Goal: Task Accomplishment & Management: Use online tool/utility

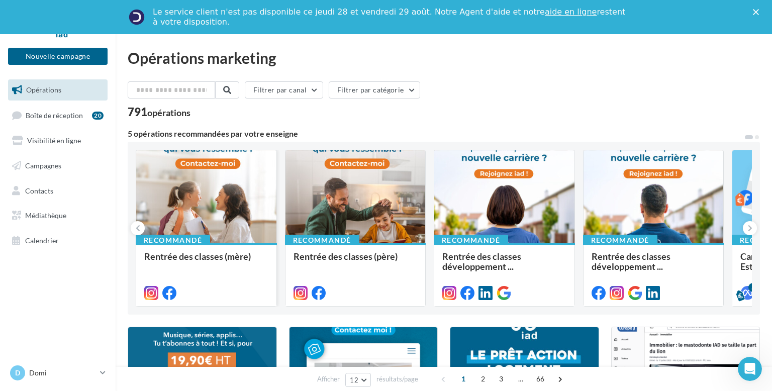
click at [202, 172] on div at bounding box center [206, 197] width 140 height 94
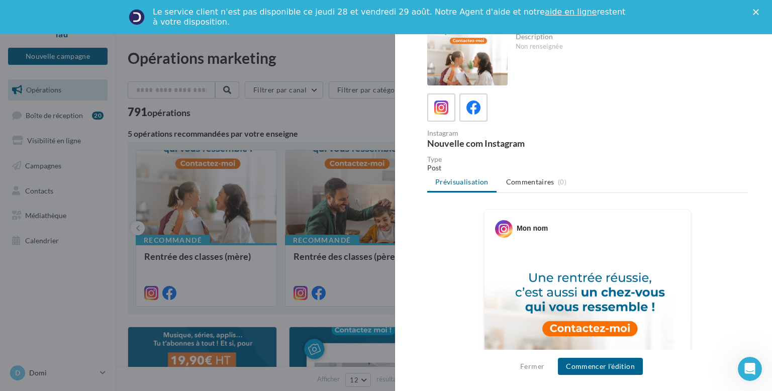
click at [758, 13] on icon "Fermer" at bounding box center [756, 12] width 6 height 6
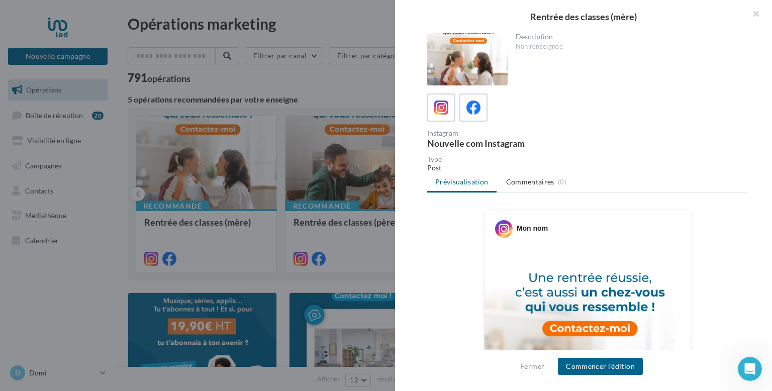
click at [758, 13] on button "button" at bounding box center [752, 15] width 40 height 30
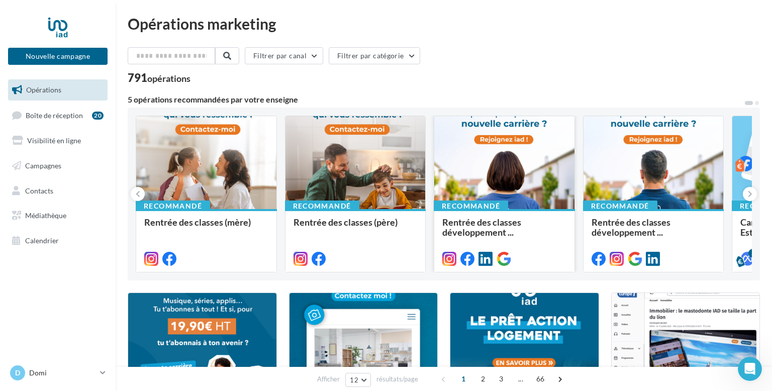
click at [520, 150] on div at bounding box center [504, 163] width 140 height 94
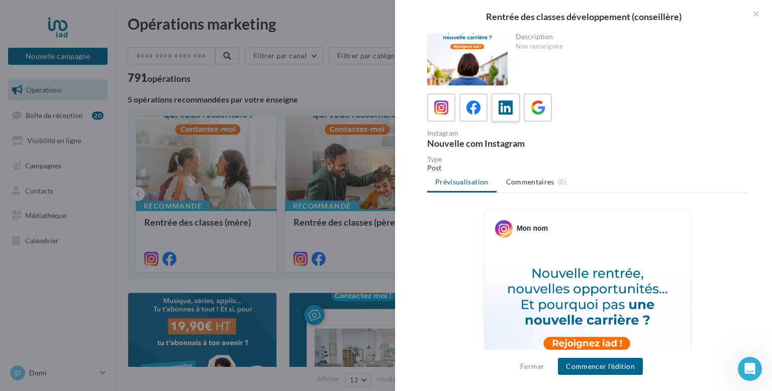
click at [504, 110] on icon at bounding box center [505, 107] width 15 height 15
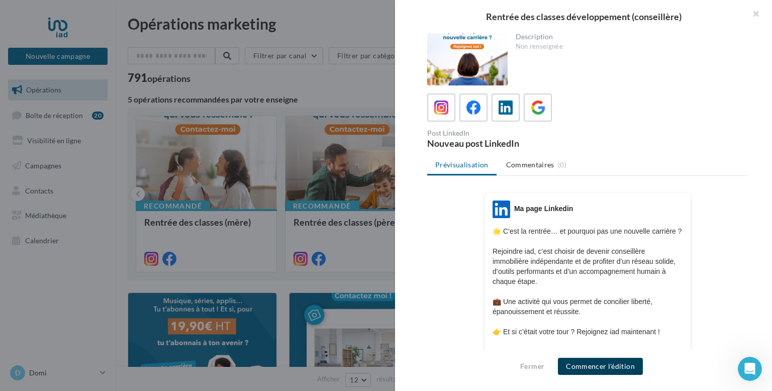
click at [599, 369] on button "Commencer l'édition" at bounding box center [600, 366] width 85 height 17
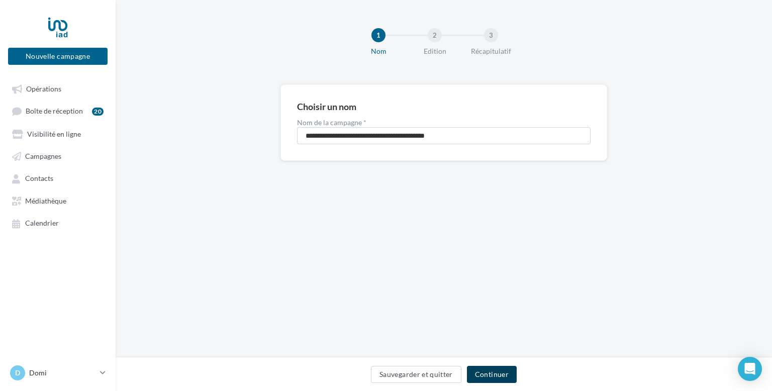
click at [504, 378] on button "Continuer" at bounding box center [492, 374] width 50 height 17
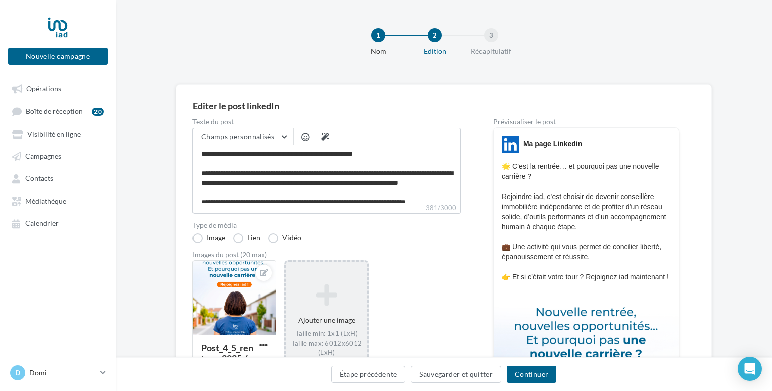
click at [330, 305] on icon at bounding box center [326, 295] width 73 height 24
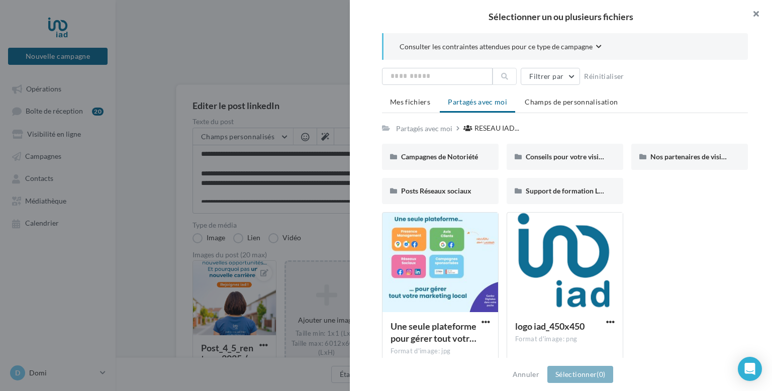
click at [757, 10] on button "button" at bounding box center [752, 15] width 40 height 30
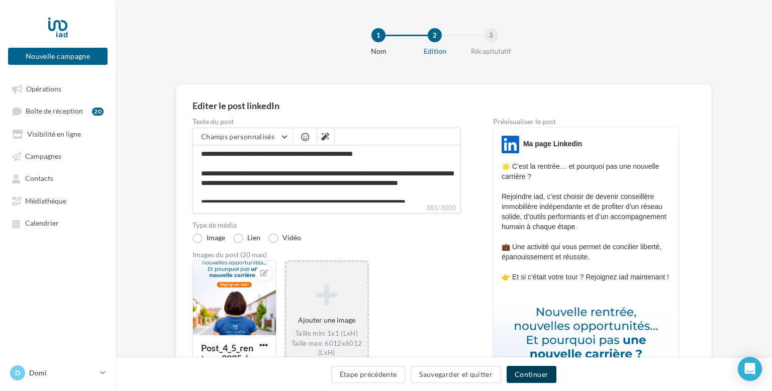
click at [537, 371] on button "Continuer" at bounding box center [532, 374] width 50 height 17
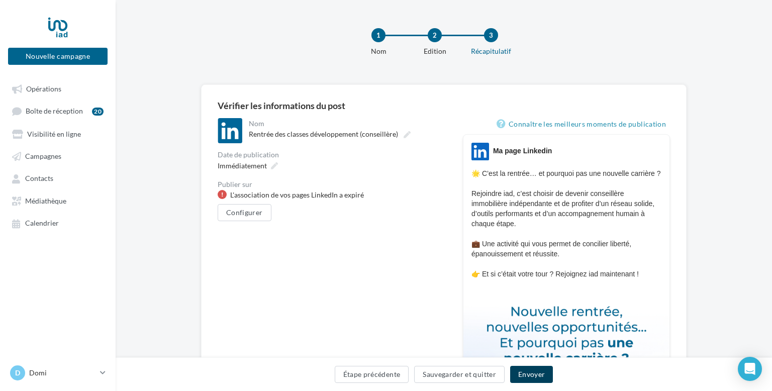
click at [537, 371] on button "Envoyer" at bounding box center [531, 374] width 43 height 17
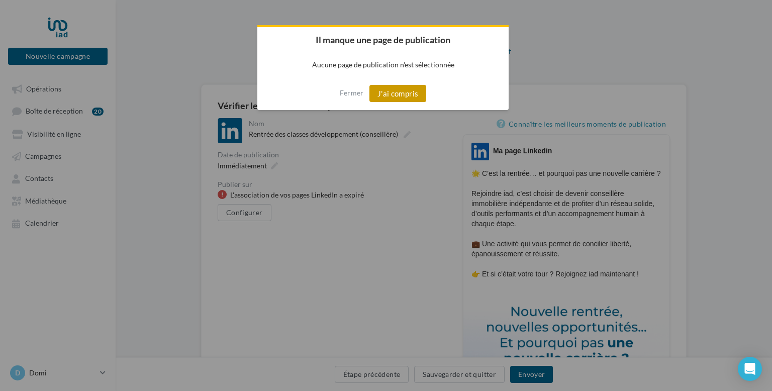
click at [400, 91] on button "J'ai compris" at bounding box center [397, 93] width 57 height 17
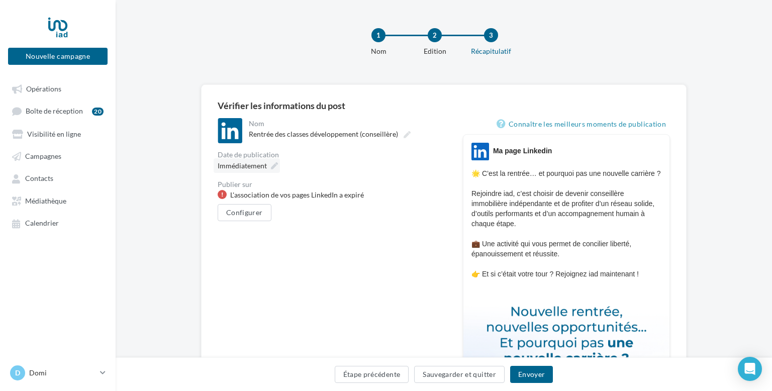
click at [274, 164] on icon at bounding box center [274, 165] width 7 height 7
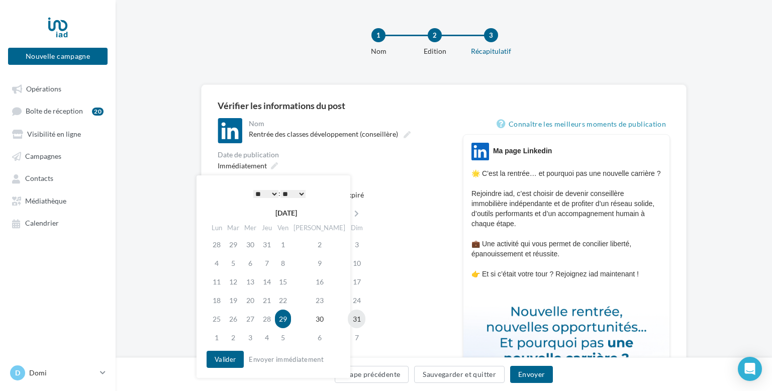
click at [348, 317] on td "31" at bounding box center [357, 319] width 18 height 19
click at [225, 358] on button "Valider" at bounding box center [225, 359] width 37 height 17
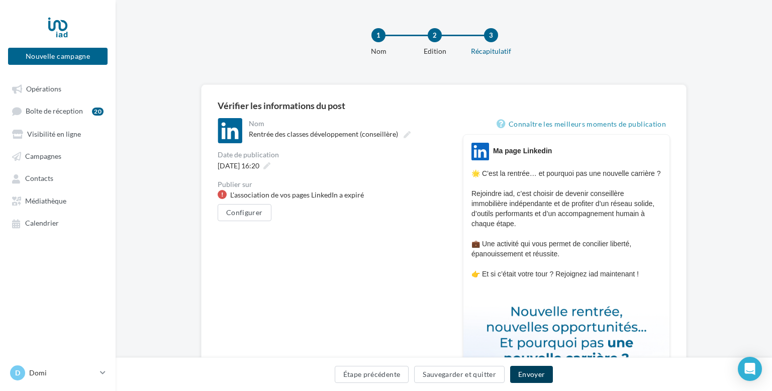
click at [534, 372] on button "Envoyer" at bounding box center [531, 374] width 43 height 17
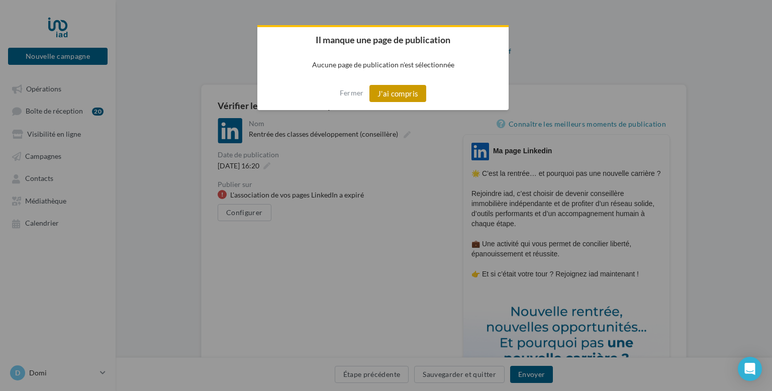
click at [404, 94] on button "J'ai compris" at bounding box center [397, 93] width 57 height 17
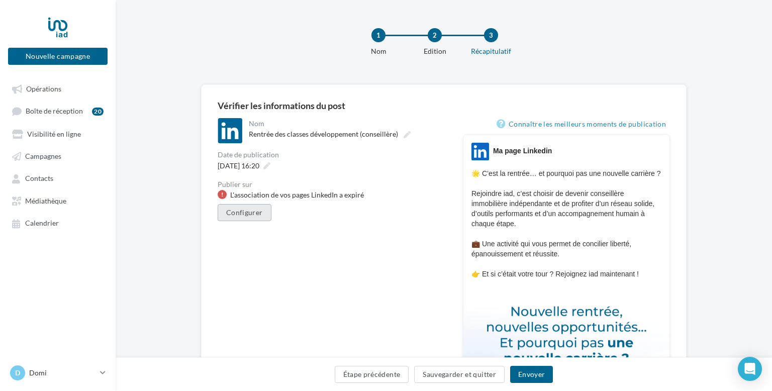
click at [232, 214] on button "Configurer" at bounding box center [245, 212] width 54 height 17
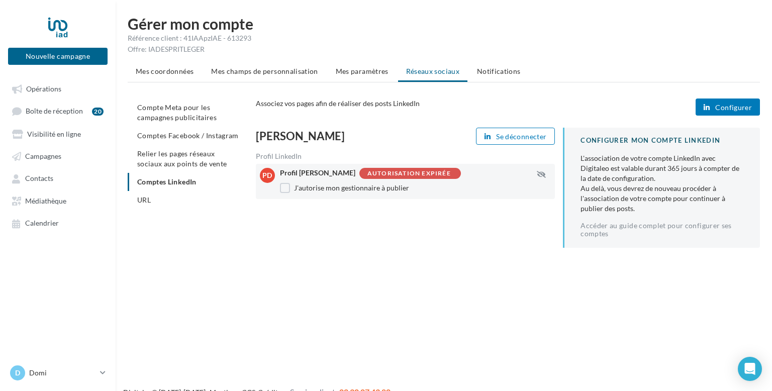
click at [736, 111] on button "Configurer" at bounding box center [727, 106] width 64 height 17
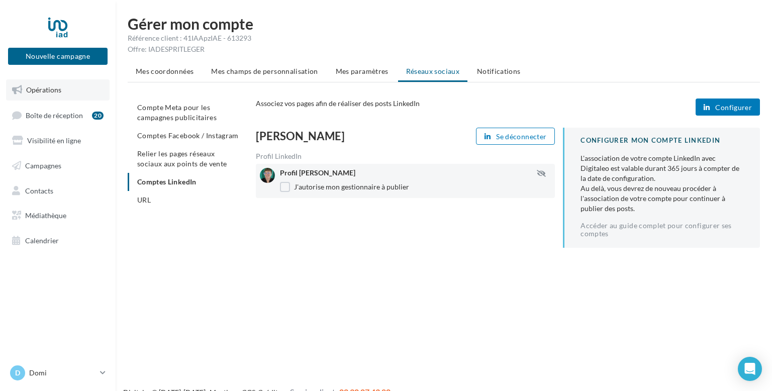
click at [63, 94] on link "Opérations" at bounding box center [58, 89] width 104 height 21
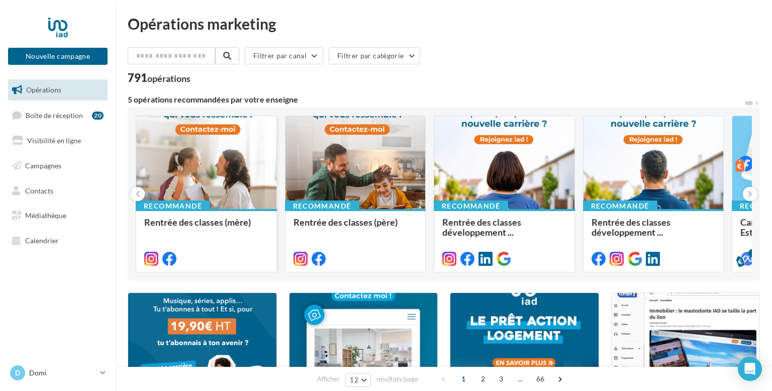
click at [193, 164] on div at bounding box center [206, 163] width 140 height 94
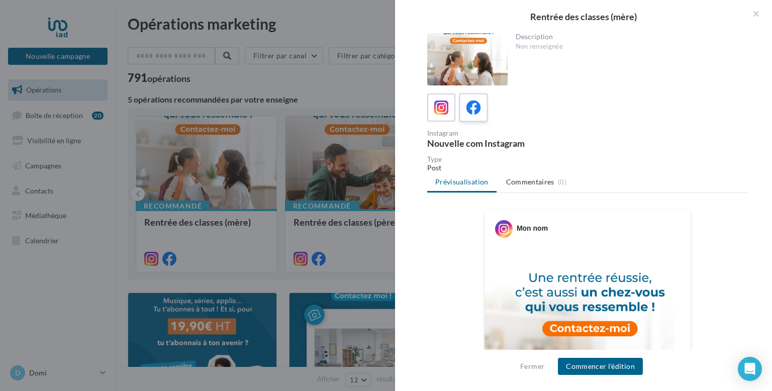
click at [480, 112] on icon at bounding box center [473, 107] width 15 height 15
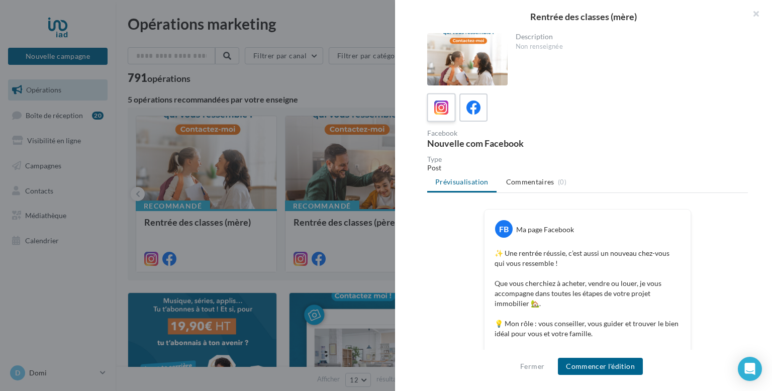
click at [442, 107] on icon at bounding box center [441, 107] width 15 height 15
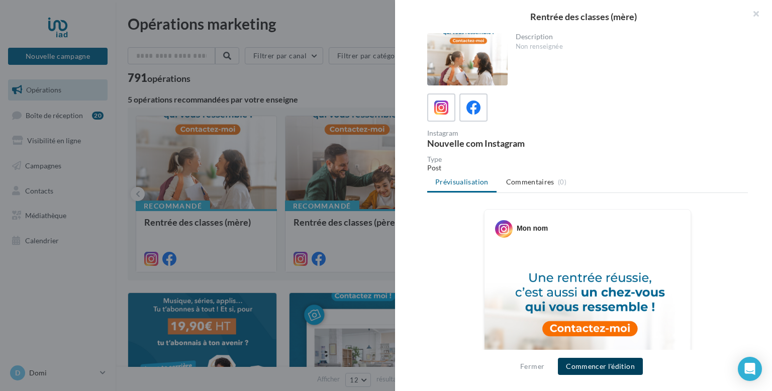
click at [599, 371] on button "Commencer l'édition" at bounding box center [600, 366] width 85 height 17
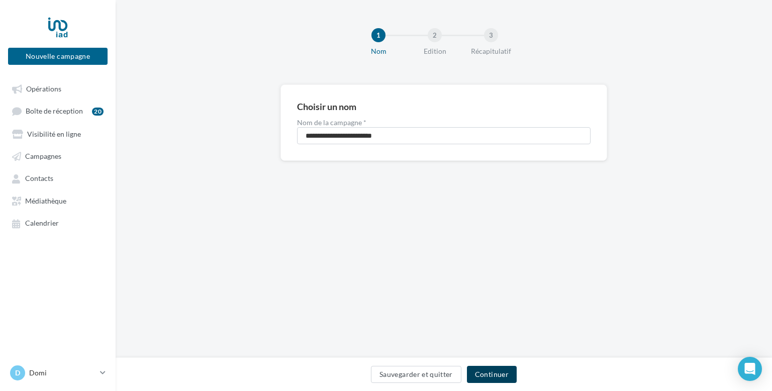
click at [493, 372] on button "Continuer" at bounding box center [492, 374] width 50 height 17
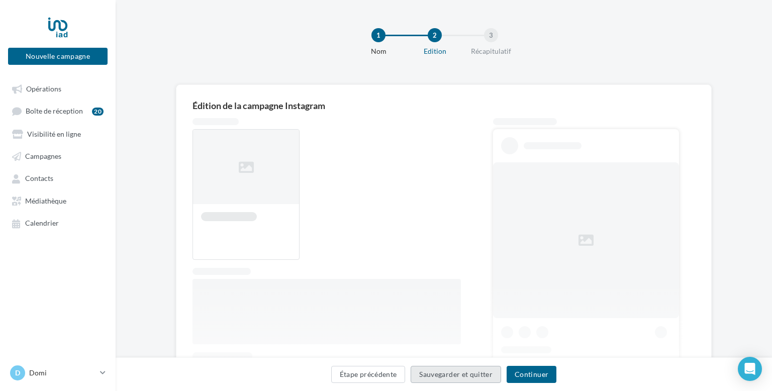
click at [493, 372] on button "Sauvegarder et quitter" at bounding box center [456, 374] width 90 height 17
